Goal: Transaction & Acquisition: Download file/media

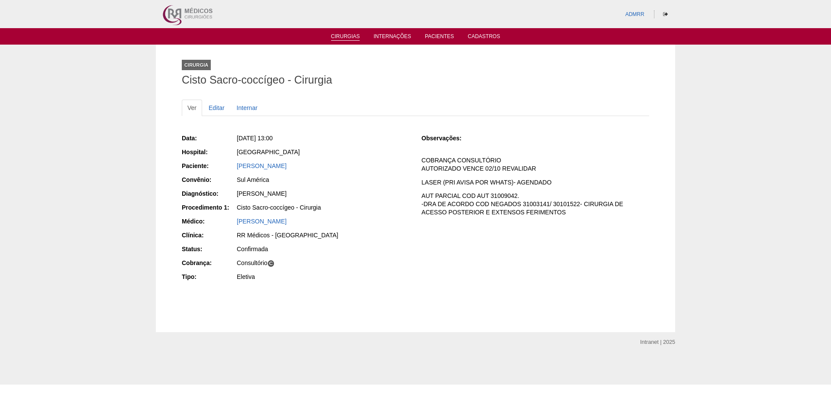
click at [342, 36] on link "Cirurgias" at bounding box center [345, 36] width 29 height 7
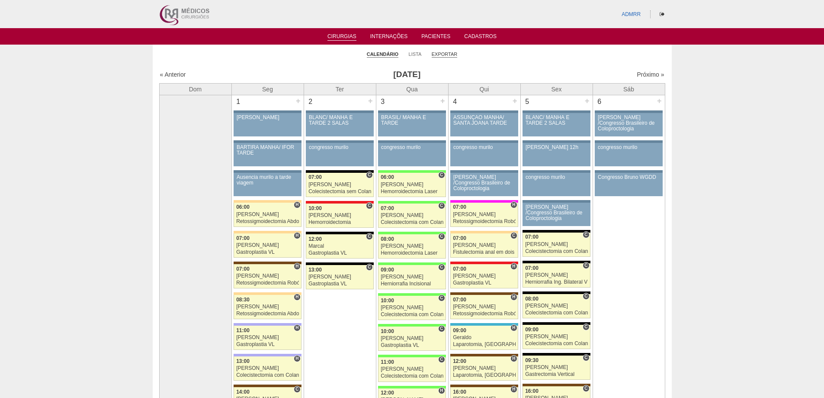
click at [450, 55] on link "Exportar" at bounding box center [445, 54] width 26 height 6
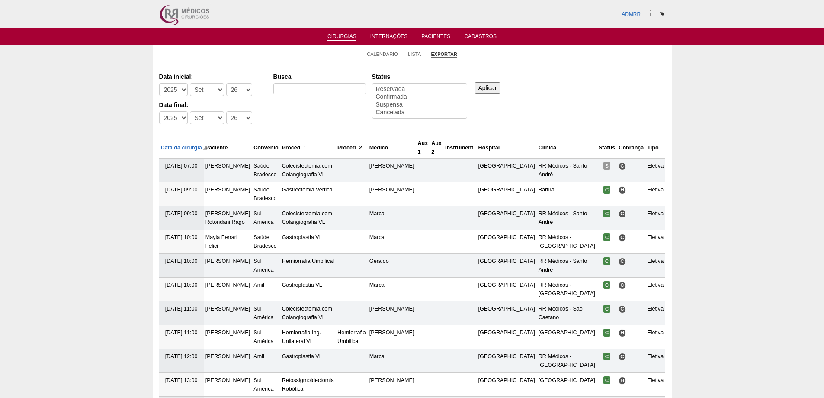
select select
click at [246, 87] on select "-Dia 1 2 3 4 5 6 7 8 9 10 11 12 13 14 15 16 17 18 19 20 21 22 23 24 25 26 27 28…" at bounding box center [239, 89] width 26 height 13
select select "1"
click at [226, 83] on select "-Dia 1 2 3 4 5 6 7 8 9 10 11 12 13 14 15 16 17 18 19 20 21 22 23 24 25 26 27 28…" at bounding box center [239, 89] width 26 height 13
select select "conf"
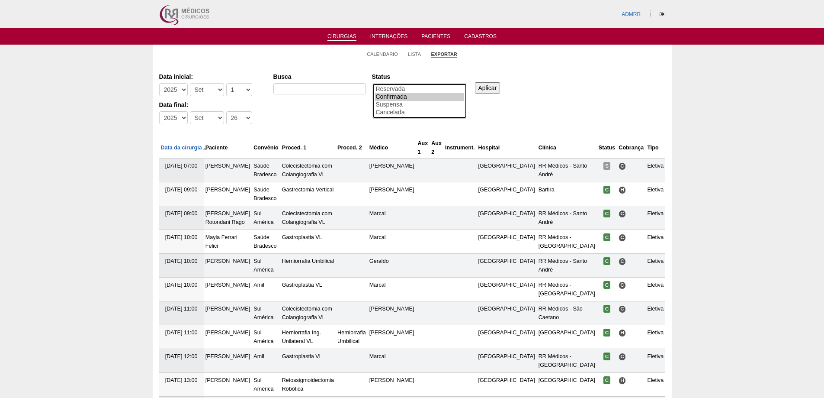
click at [388, 97] on option "Confirmada" at bounding box center [419, 97] width 89 height 8
click at [488, 90] on input "Aplicar" at bounding box center [488, 87] width 26 height 11
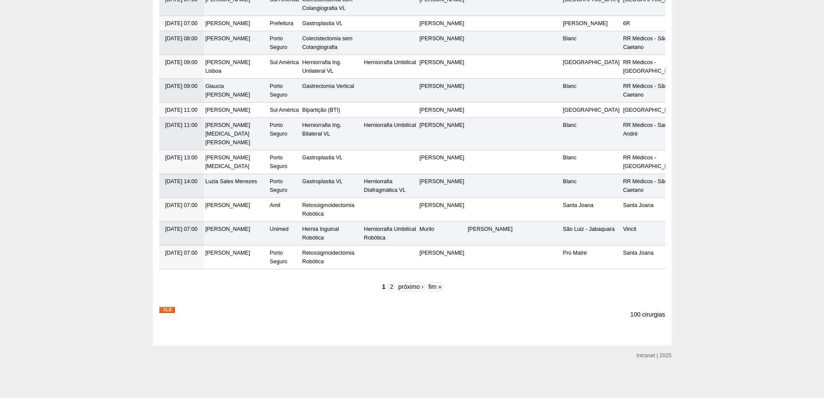
scroll to position [2917, 0]
click at [170, 308] on img at bounding box center [167, 309] width 16 height 6
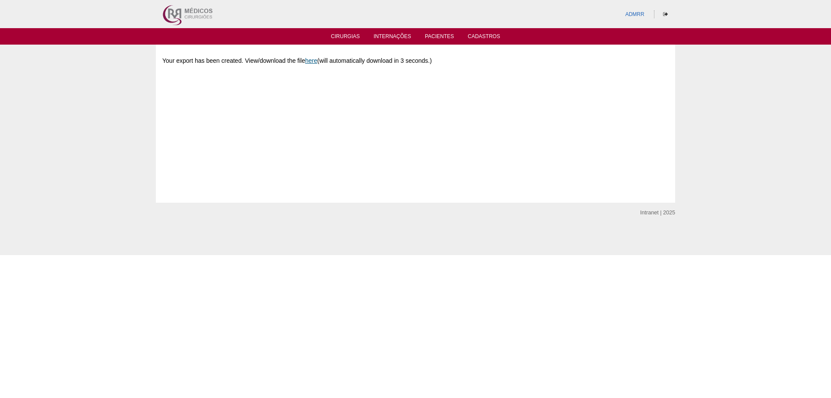
click at [311, 60] on link "here" at bounding box center [311, 60] width 12 height 7
click at [350, 37] on link "Cirurgias" at bounding box center [345, 36] width 29 height 7
